Goal: Information Seeking & Learning: Learn about a topic

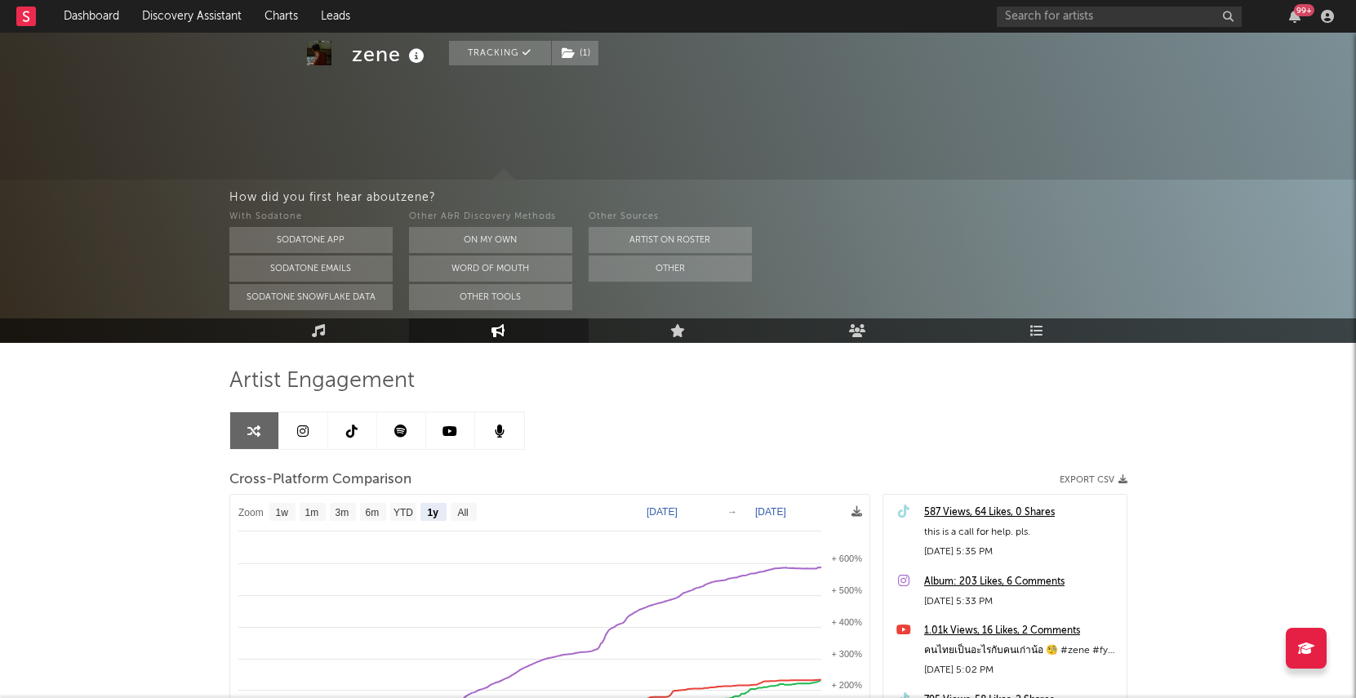
select select "1y"
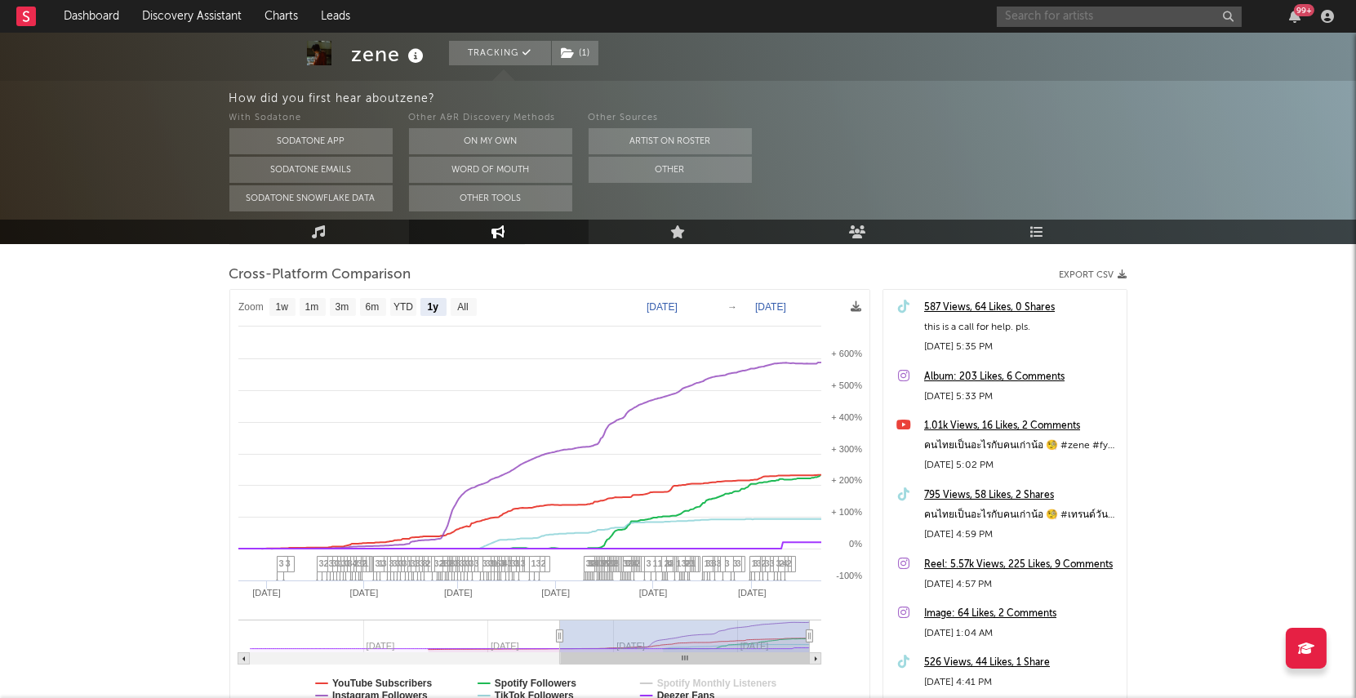
click at [1036, 8] on input "text" at bounding box center [1119, 17] width 245 height 20
click at [1060, 18] on input "hunsick" at bounding box center [1119, 17] width 245 height 20
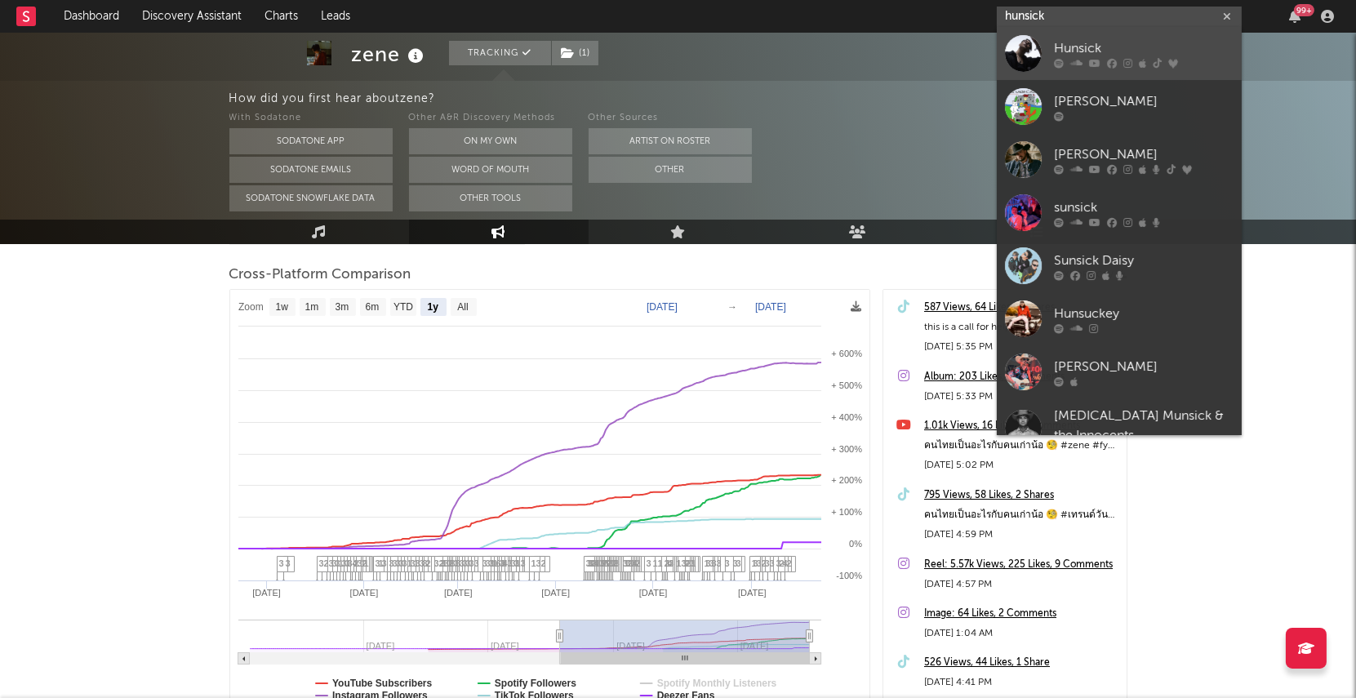
type input "hunsick"
click at [1030, 52] on div at bounding box center [1023, 53] width 37 height 37
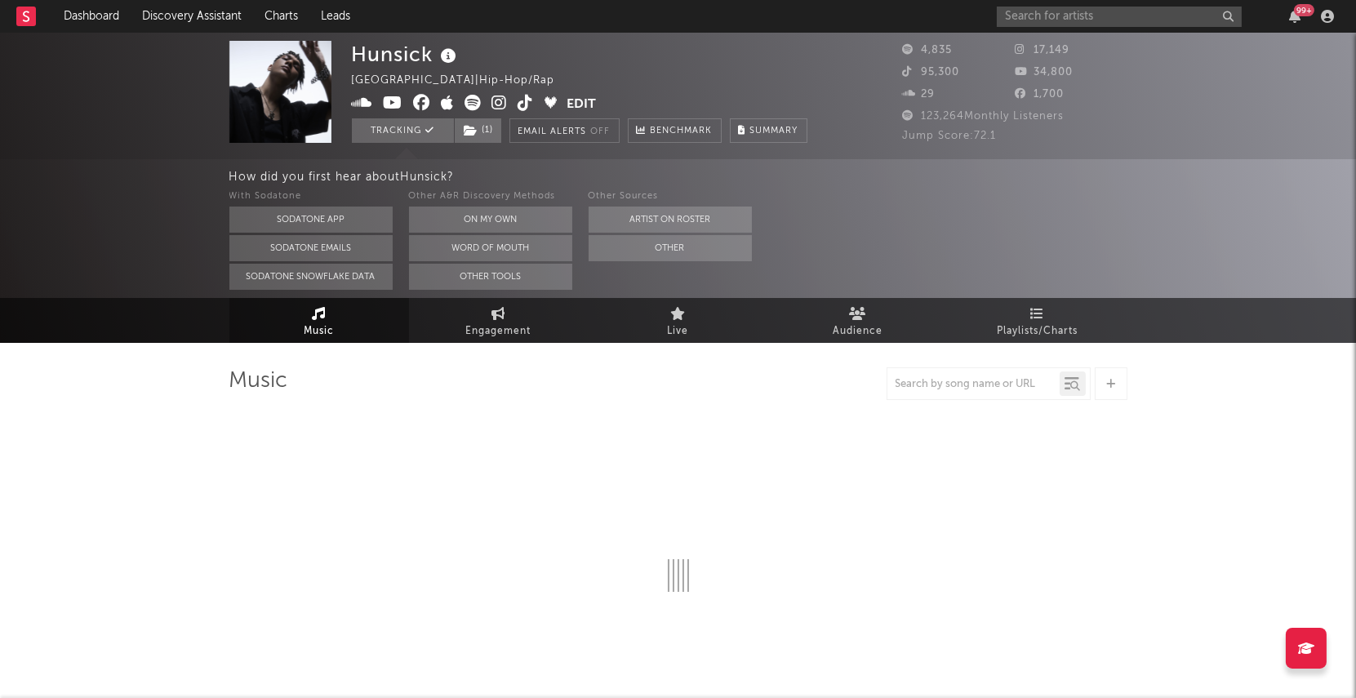
select select "6m"
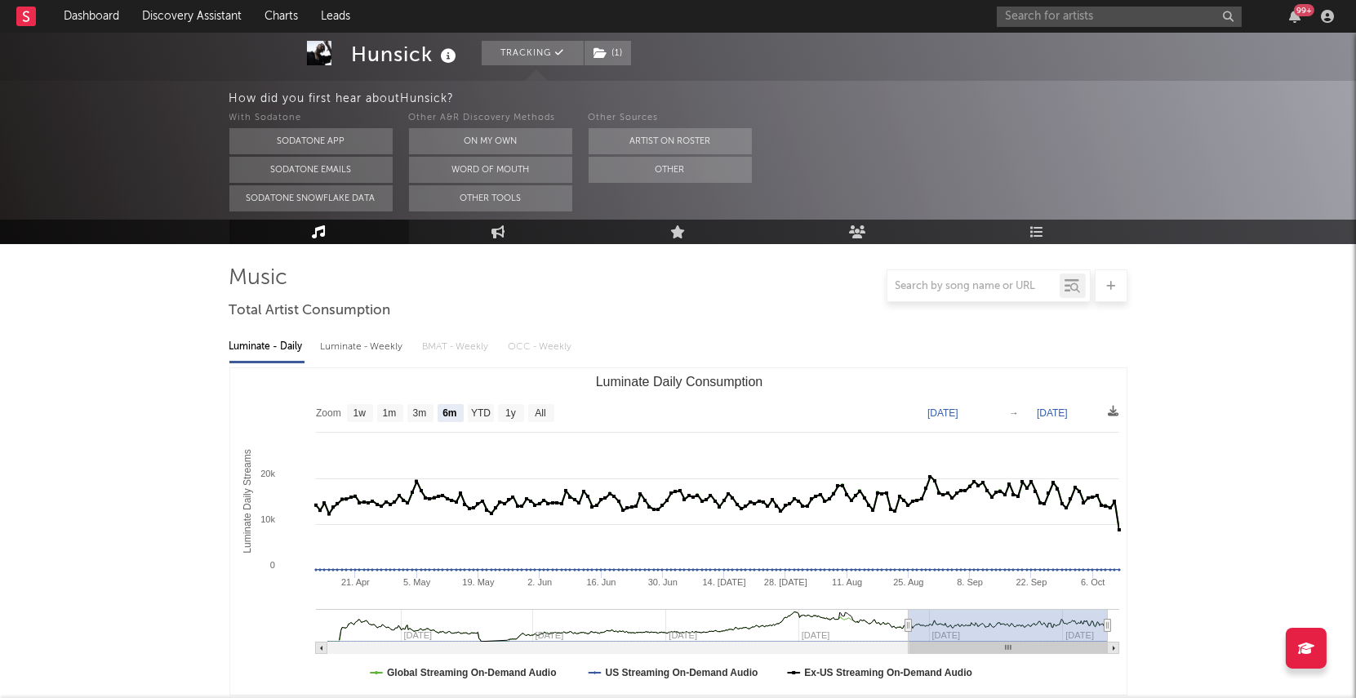
scroll to position [106, 0]
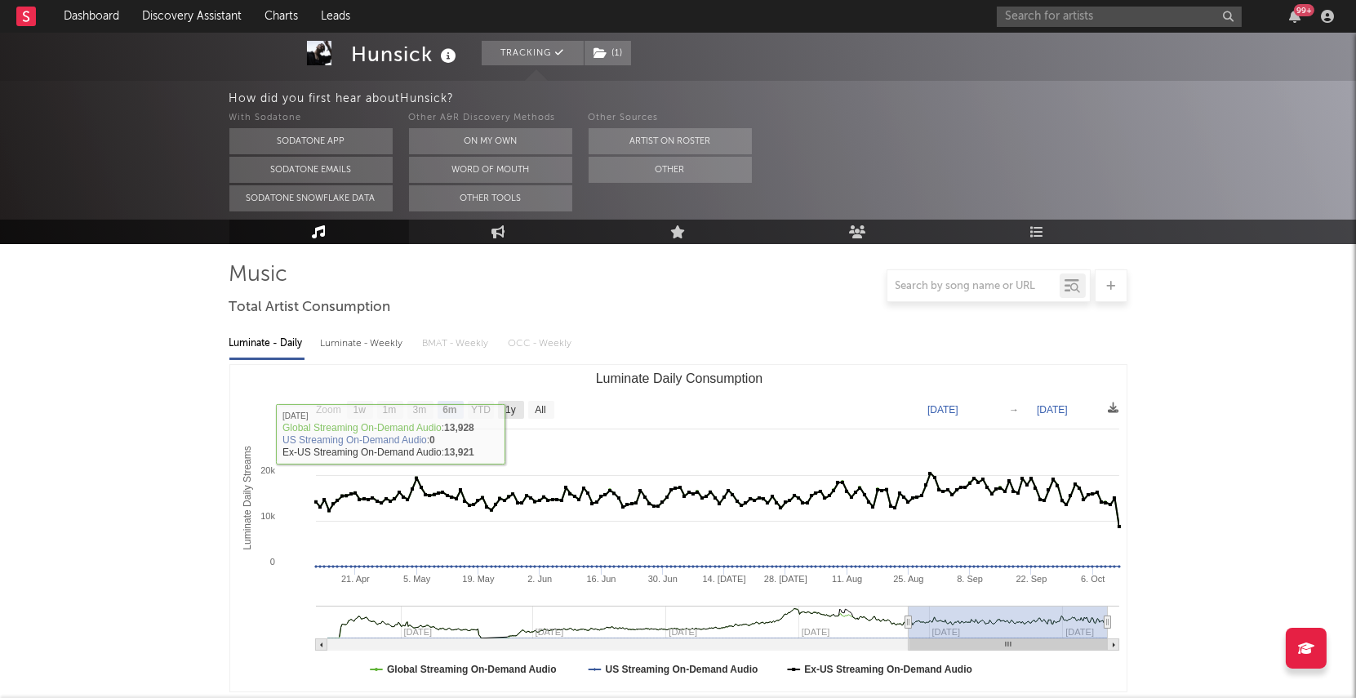
click at [510, 411] on text "1y" at bounding box center [510, 410] width 11 height 11
select select "1y"
type input "[DATE]"
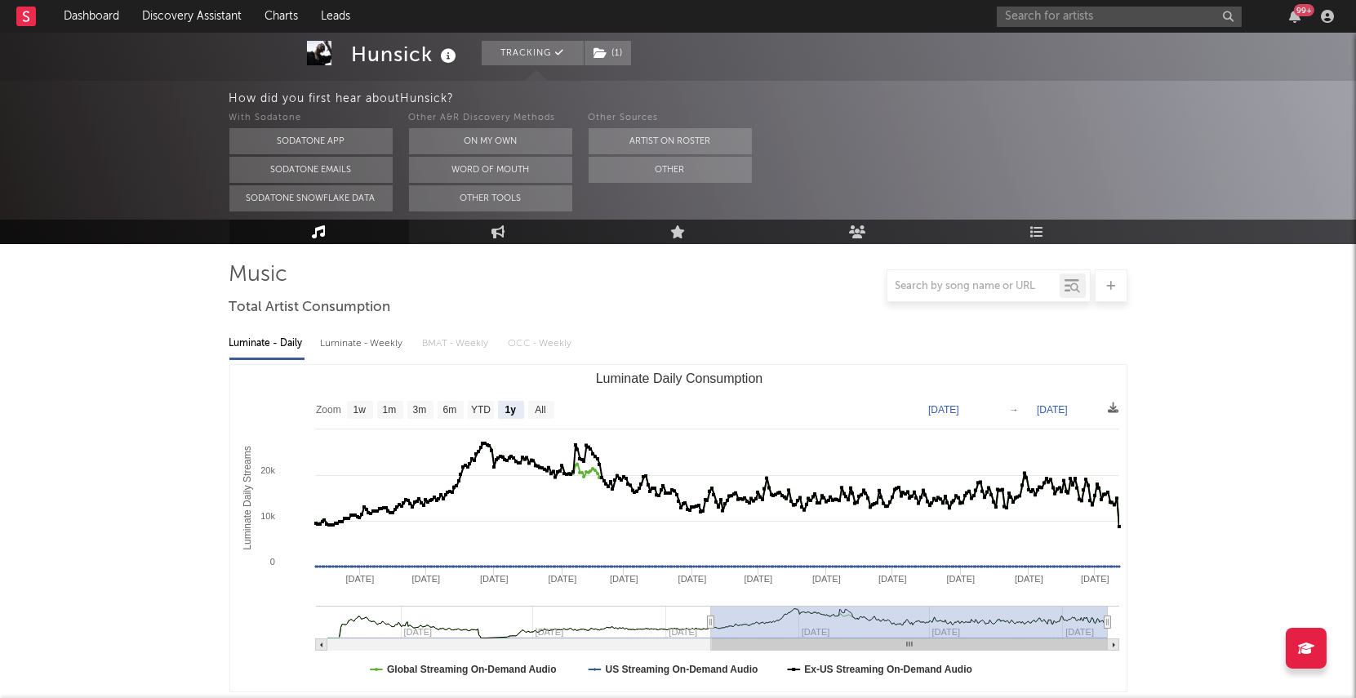
scroll to position [0, 0]
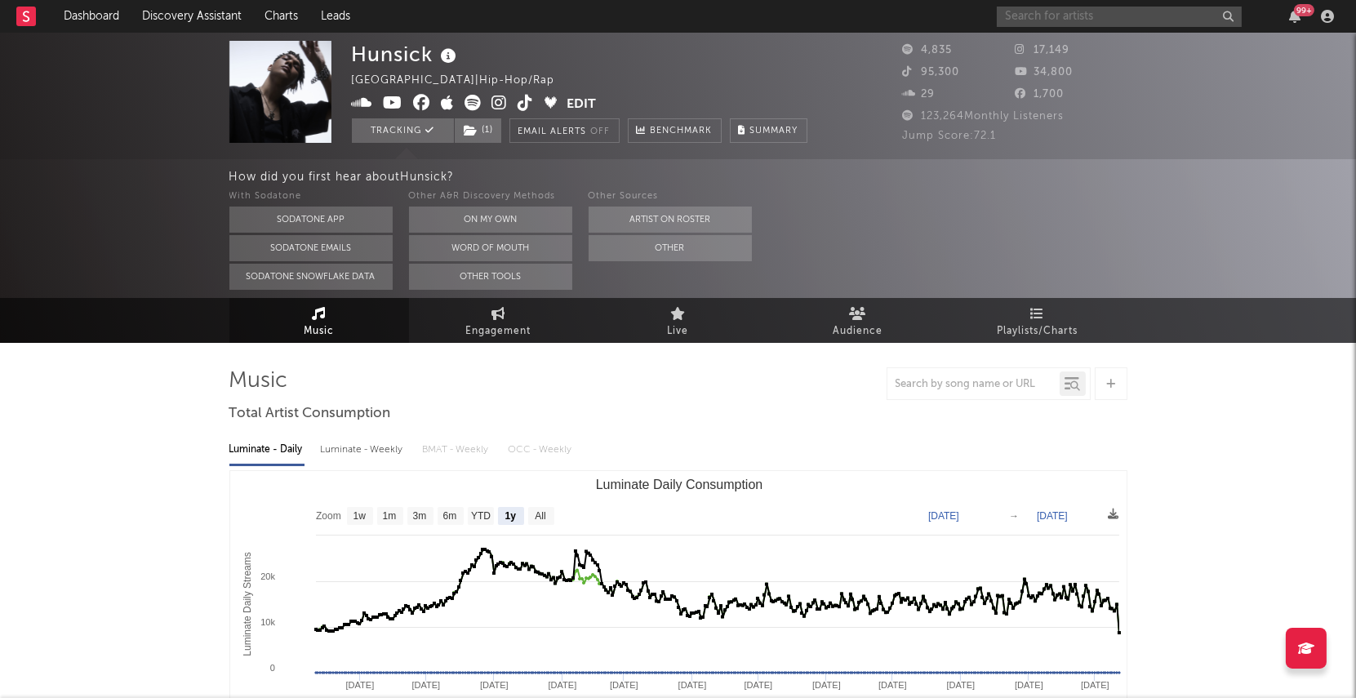
click at [1057, 17] on input "text" at bounding box center [1119, 17] width 245 height 20
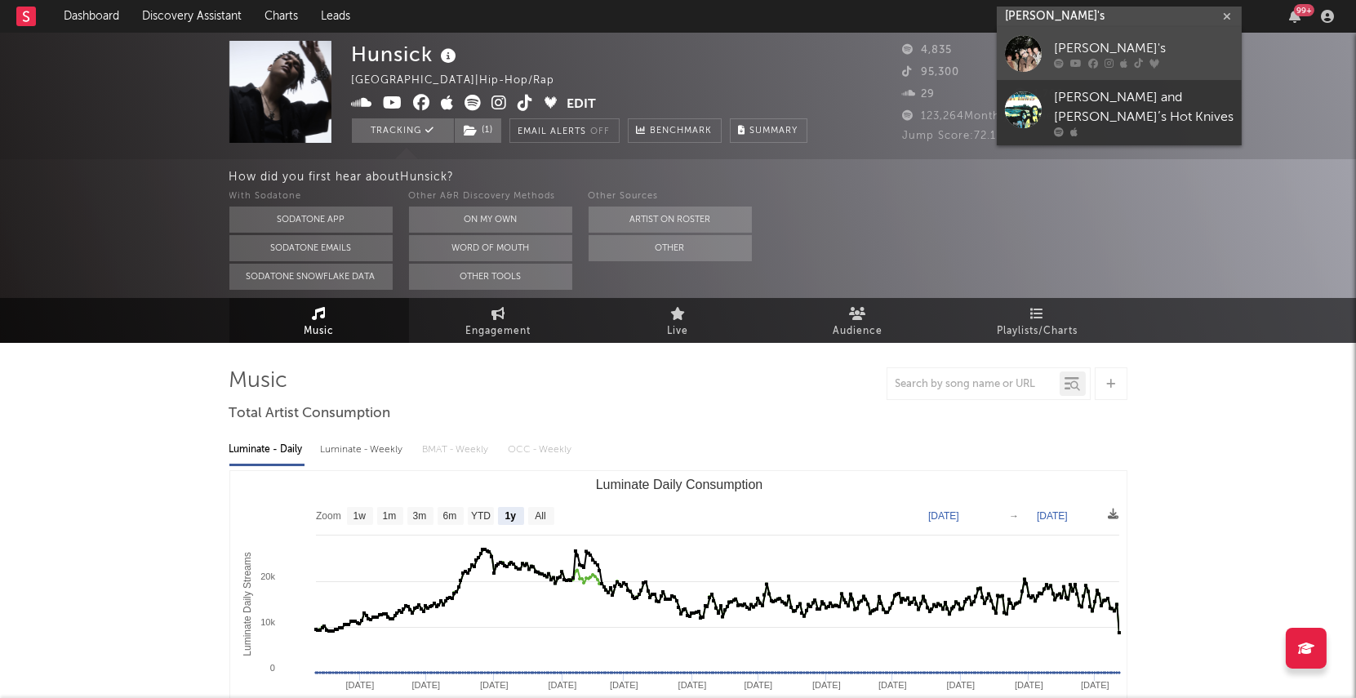
type input "[PERSON_NAME]'s"
click at [1024, 56] on div at bounding box center [1023, 53] width 37 height 37
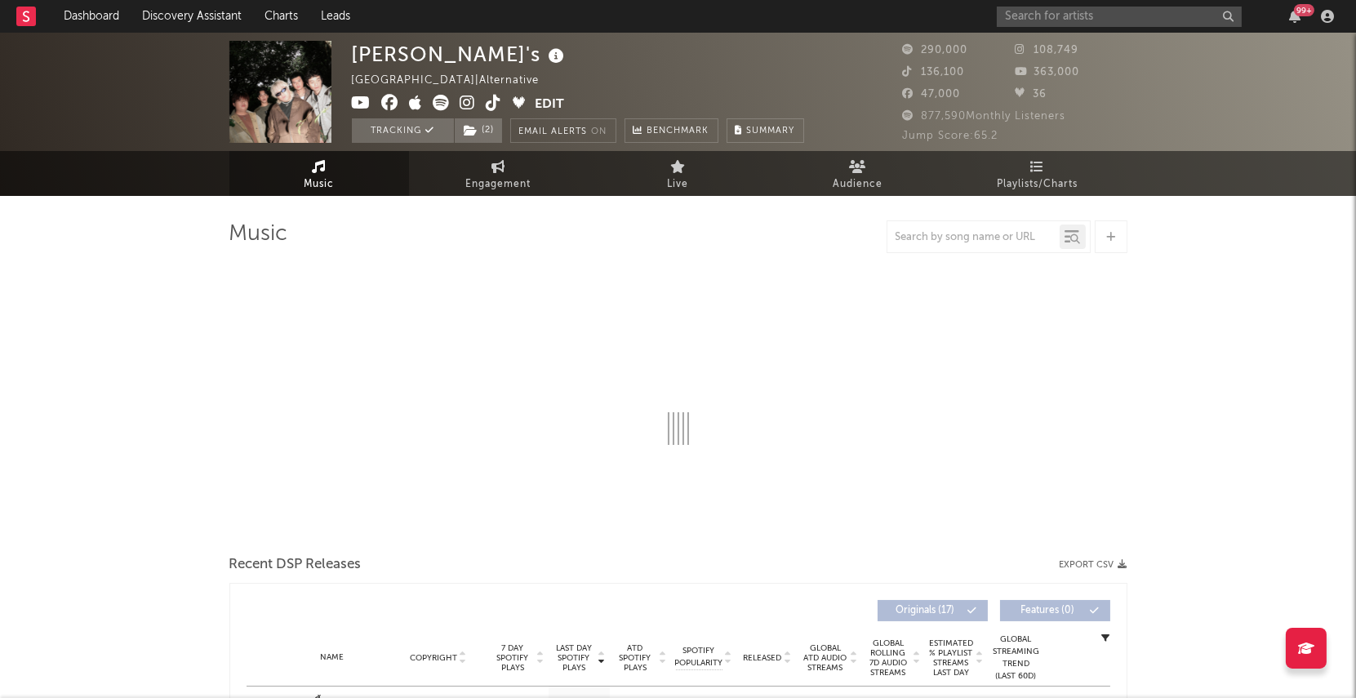
select select "6m"
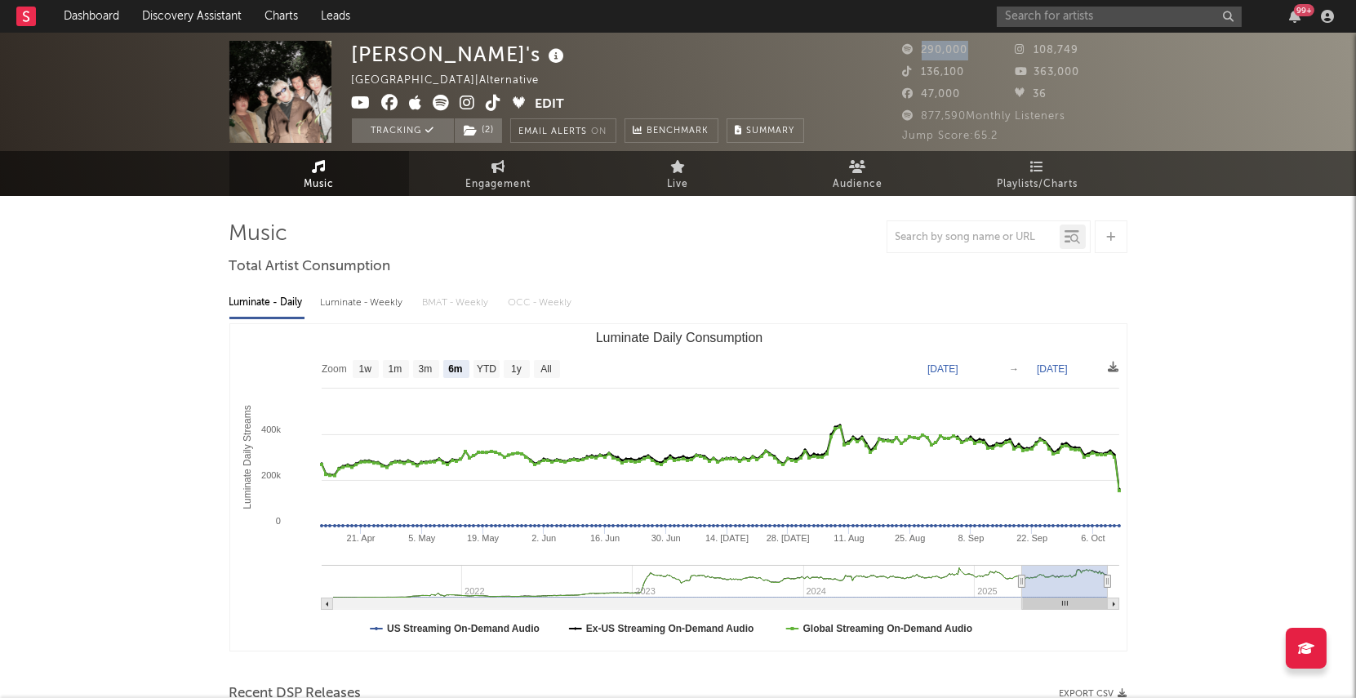
drag, startPoint x: 922, startPoint y: 51, endPoint x: 976, endPoint y: 51, distance: 53.9
click at [976, 51] on div "290,000" at bounding box center [959, 51] width 113 height 20
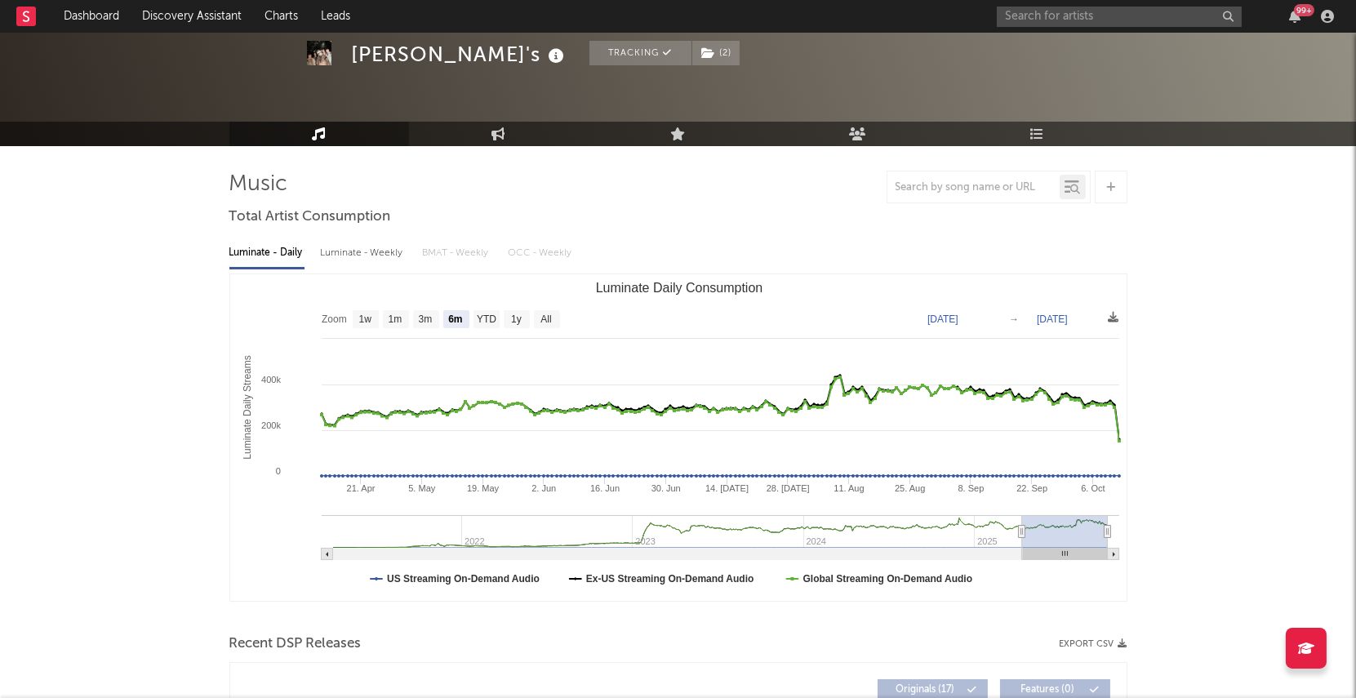
scroll to position [51, 0]
